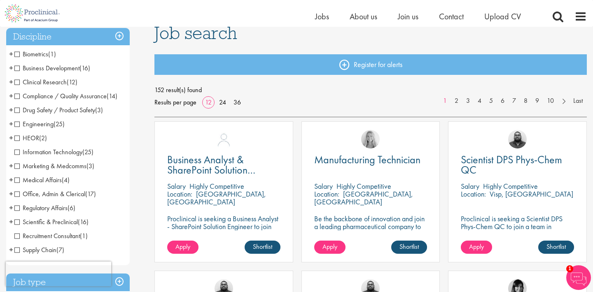
scroll to position [63, 0]
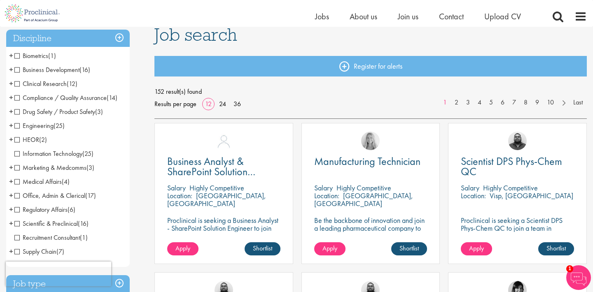
click at [19, 225] on span "Scientific & Preclinical" at bounding box center [45, 224] width 63 height 9
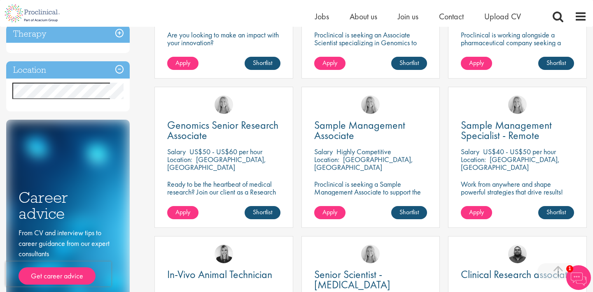
scroll to position [250, 0]
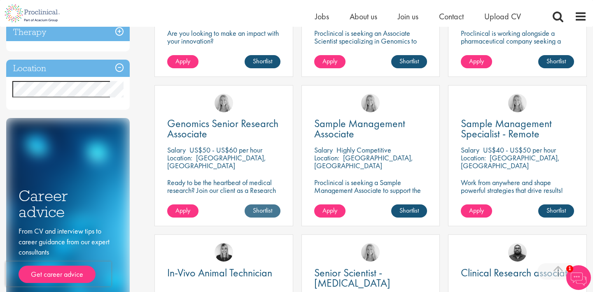
click at [268, 211] on link "Shortlist" at bounding box center [263, 211] width 36 height 13
click at [189, 213] on span "Apply" at bounding box center [182, 210] width 15 height 9
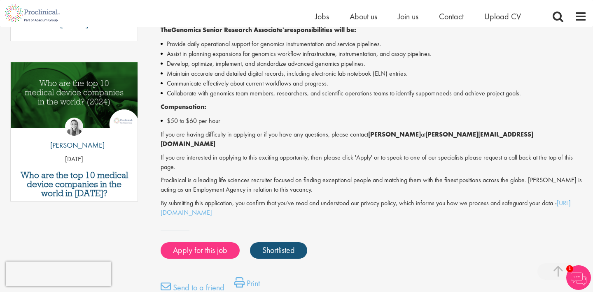
scroll to position [402, 0]
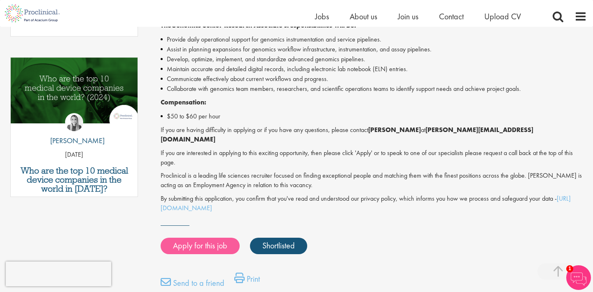
click at [186, 238] on link "Apply for this job" at bounding box center [200, 246] width 79 height 16
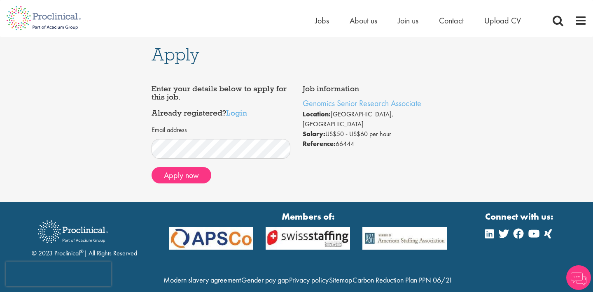
click at [31, 23] on img at bounding box center [43, 18] width 87 height 36
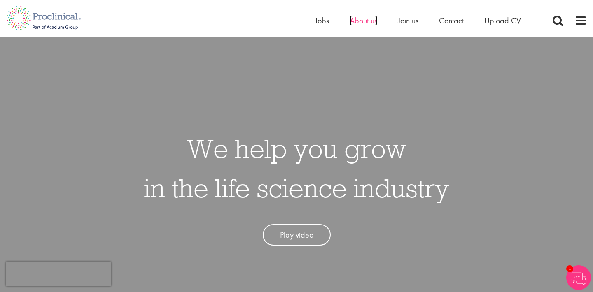
click at [373, 25] on span "About us" at bounding box center [364, 20] width 28 height 11
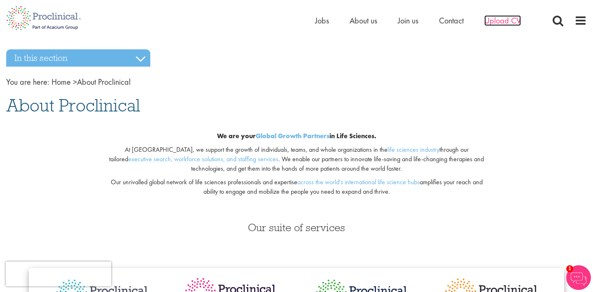
click at [494, 23] on span "Upload CV" at bounding box center [502, 20] width 37 height 11
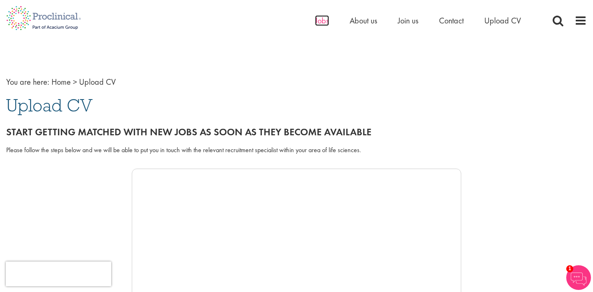
click at [318, 16] on span "Jobs" at bounding box center [322, 20] width 14 height 11
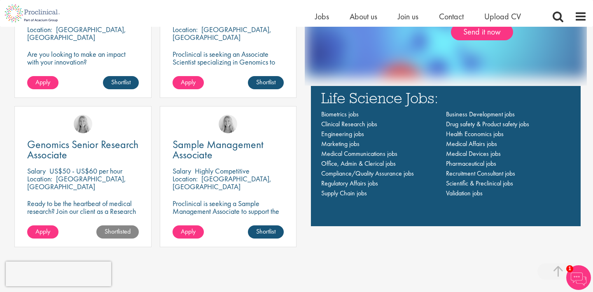
scroll to position [582, 0]
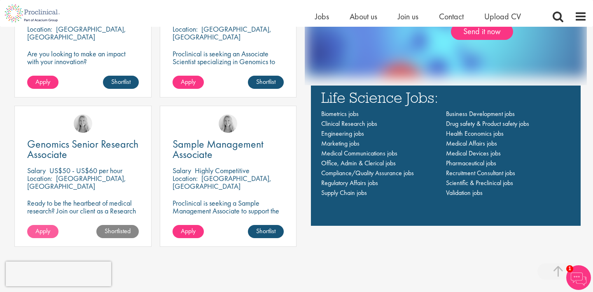
click at [54, 231] on link "Apply" at bounding box center [42, 231] width 31 height 13
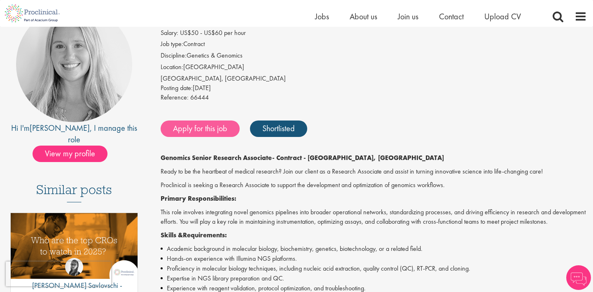
scroll to position [89, 0]
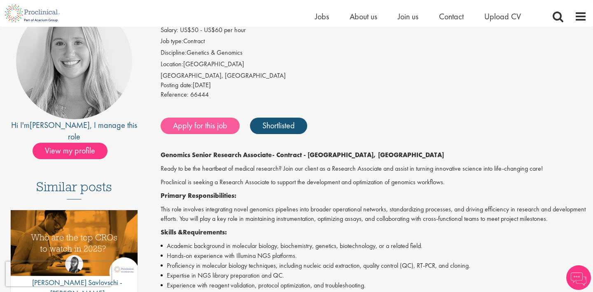
click at [222, 122] on link "Apply for this job" at bounding box center [200, 126] width 79 height 16
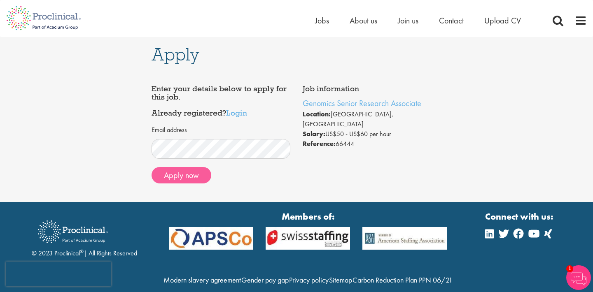
click at [184, 176] on button "Apply now" at bounding box center [182, 175] width 60 height 16
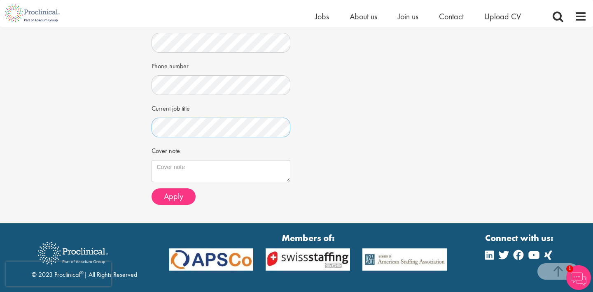
scroll to position [196, 0]
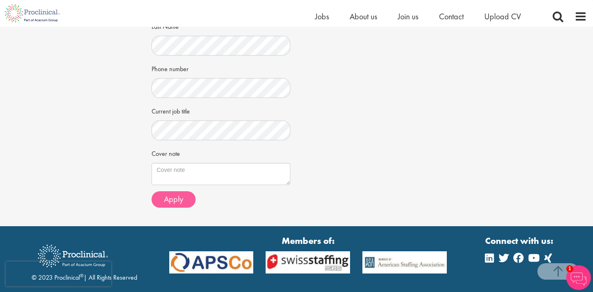
click at [173, 195] on span "Apply" at bounding box center [173, 199] width 19 height 11
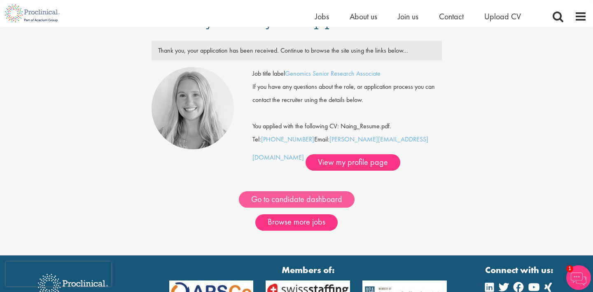
scroll to position [17, 0]
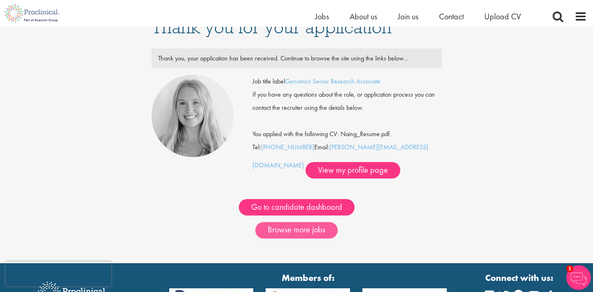
click at [276, 231] on link "Browse more jobs" at bounding box center [296, 230] width 82 height 16
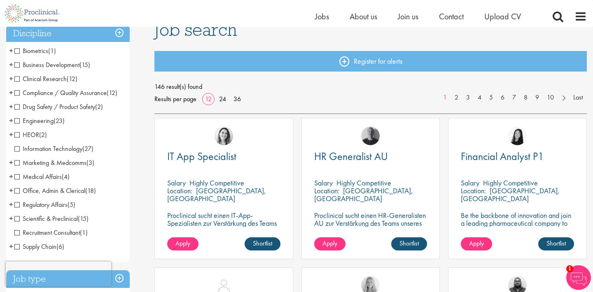
scroll to position [68, 0]
click at [16, 79] on span "Clinical Research" at bounding box center [40, 78] width 52 height 9
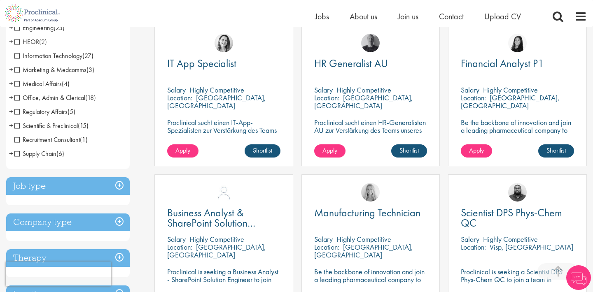
scroll to position [161, 0]
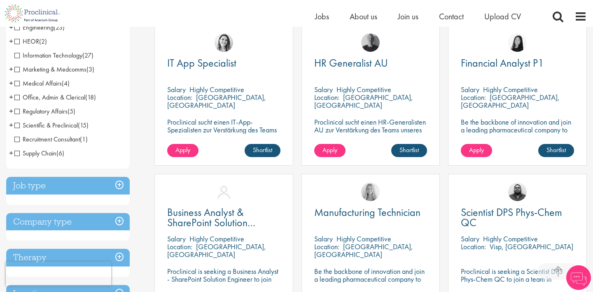
click at [16, 125] on span "Scientific & Preclinical" at bounding box center [45, 125] width 63 height 9
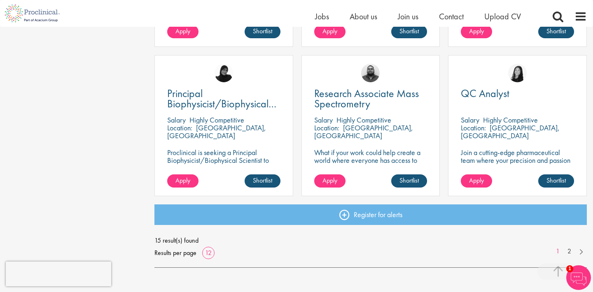
scroll to position [619, 0]
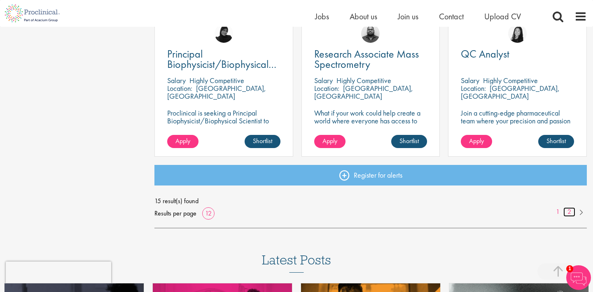
click at [570, 211] on link "2" at bounding box center [569, 212] width 12 height 9
